Goal: Find specific page/section

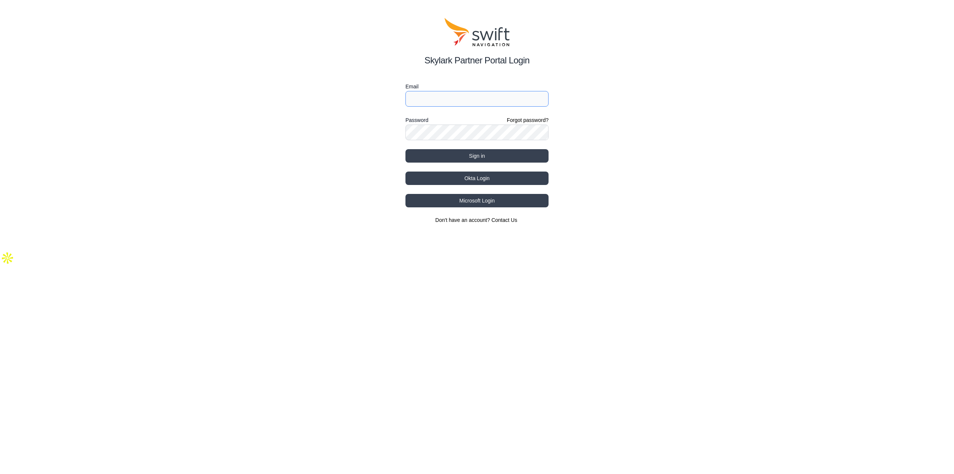
type input "[EMAIL_ADDRESS][DOMAIN_NAME]"
click at [488, 158] on button "Sign in" at bounding box center [476, 155] width 143 height 13
select select
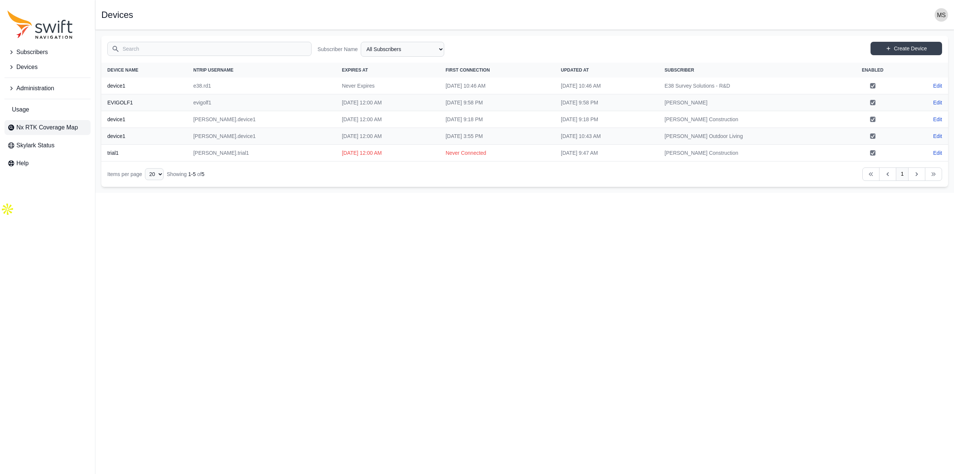
click at [70, 124] on span "Nx RTK Coverage Map" at bounding box center [46, 127] width 61 height 9
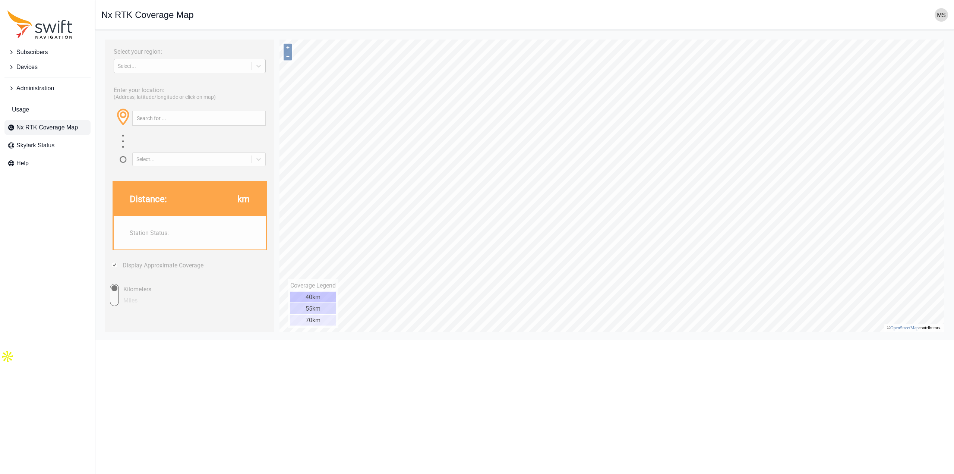
click at [159, 70] on div "Select..." at bounding box center [190, 66] width 152 height 14
click at [167, 96] on div "[GEOGRAPHIC_DATA]" at bounding box center [190, 95] width 152 height 12
click at [166, 121] on input "text" at bounding box center [199, 118] width 133 height 14
drag, startPoint x: 207, startPoint y: 123, endPoint x: 175, endPoint y: 140, distance: 36.7
click at [101, 36] on html "Select your region: [GEOGRAPHIC_DATA] Enter your location: (Address, latitude/l…" at bounding box center [524, 36] width 847 height 0
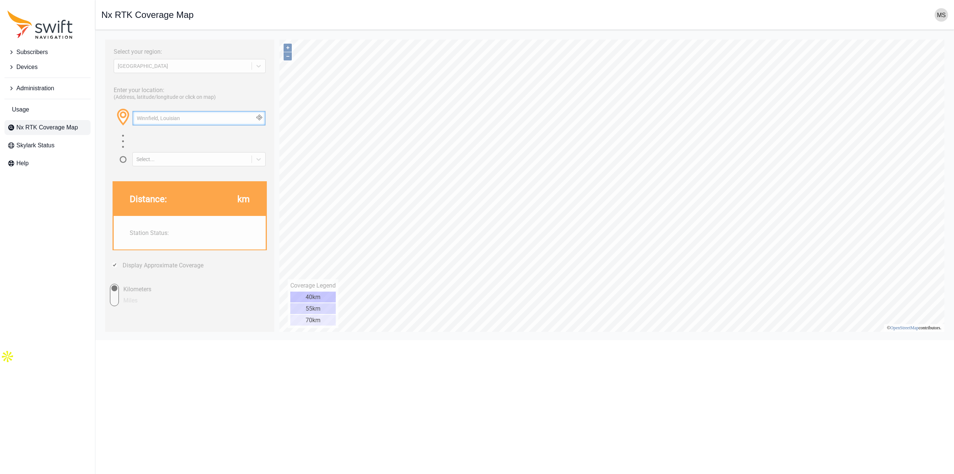
type input "[GEOGRAPHIC_DATA], [US_STATE]"
